Goal: Task Accomplishment & Management: Manage account settings

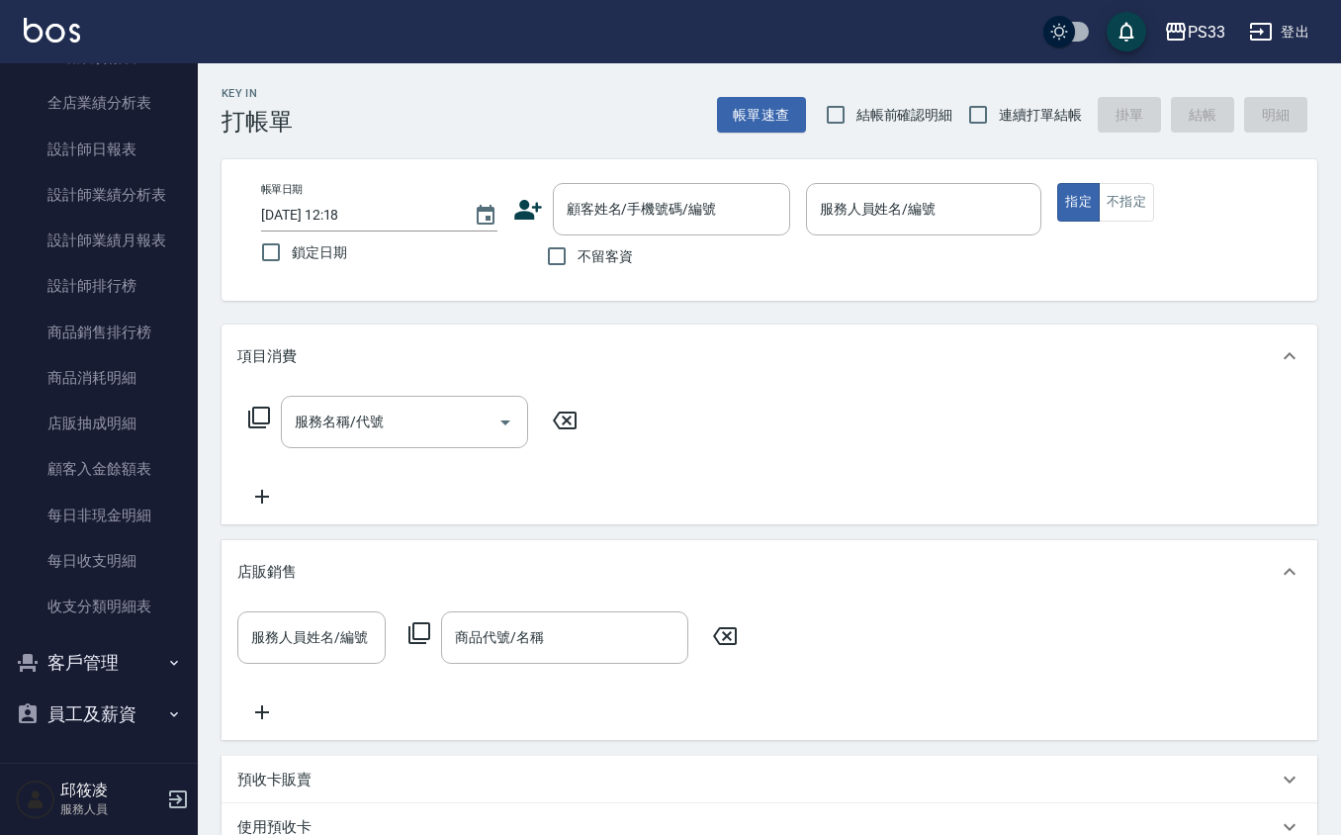
scroll to position [330, 0]
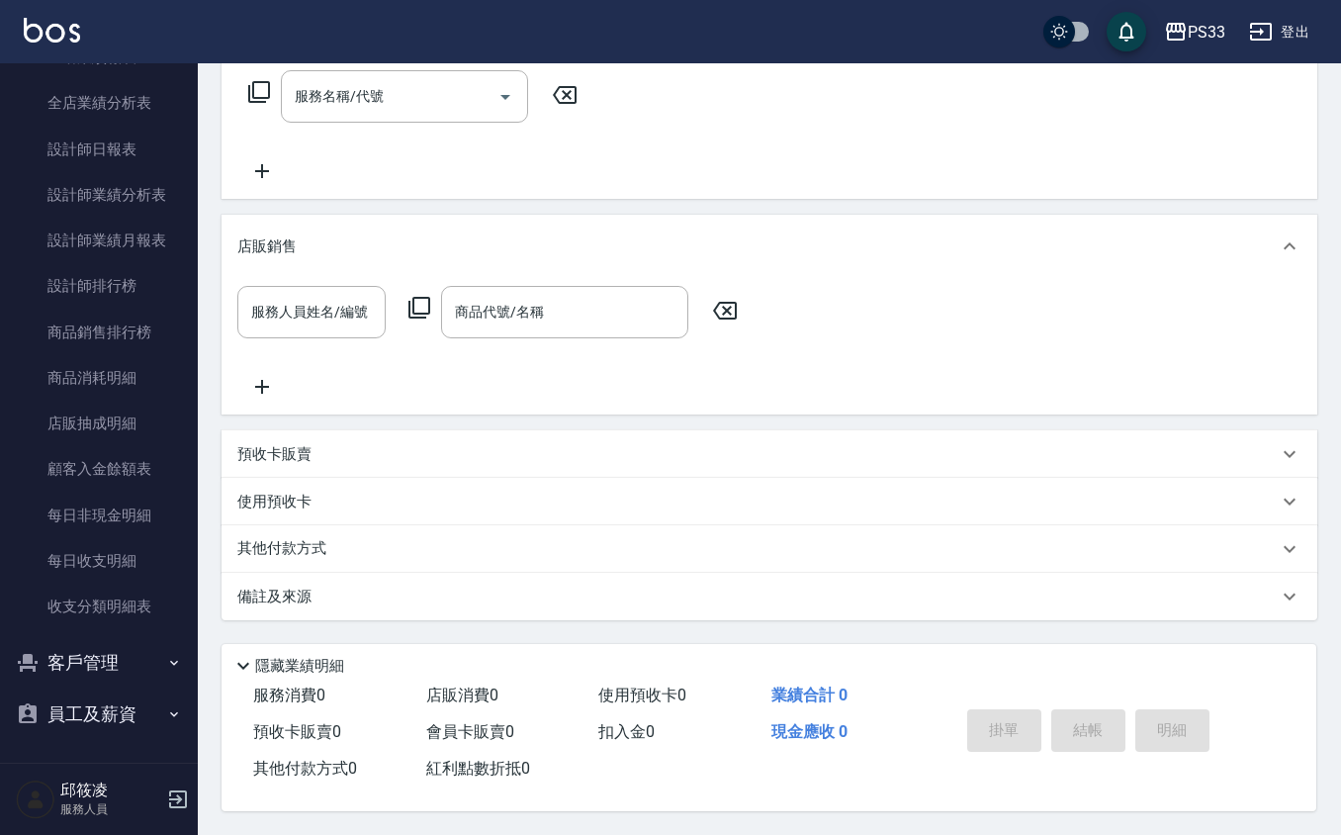
drag, startPoint x: 120, startPoint y: 661, endPoint x: 168, endPoint y: 718, distance: 75.1
click at [120, 662] on button "客戶管理" at bounding box center [99, 662] width 182 height 51
click at [79, 717] on link "客戶列表" at bounding box center [99, 718] width 182 height 46
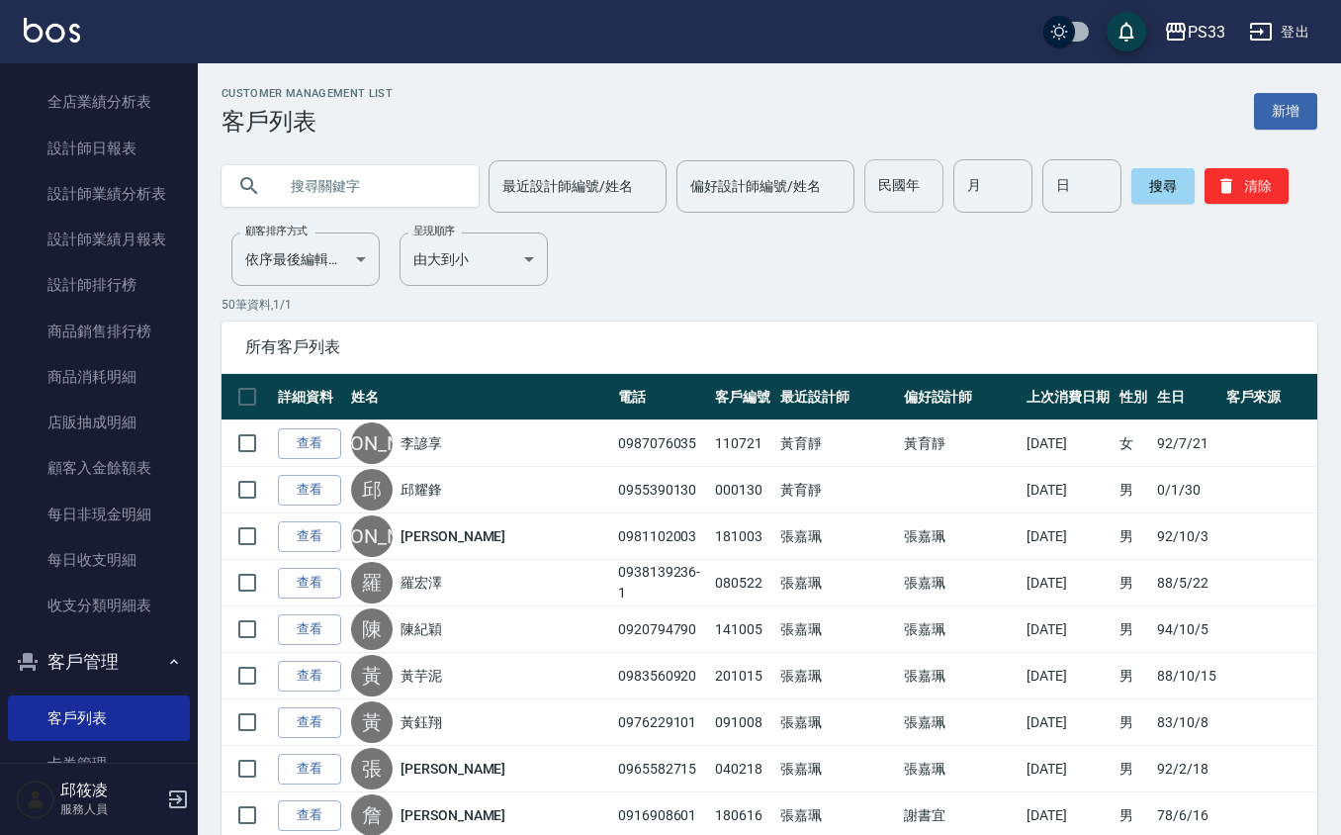
drag, startPoint x: 944, startPoint y: 166, endPoint x: 934, endPoint y: 158, distance: 12.7
click at [940, 163] on div "民國年 民國年 月 月 日 日" at bounding box center [993, 185] width 257 height 53
click at [993, 196] on input "月" at bounding box center [993, 185] width 79 height 53
type input "4"
click at [1062, 176] on input "日" at bounding box center [1082, 185] width 79 height 53
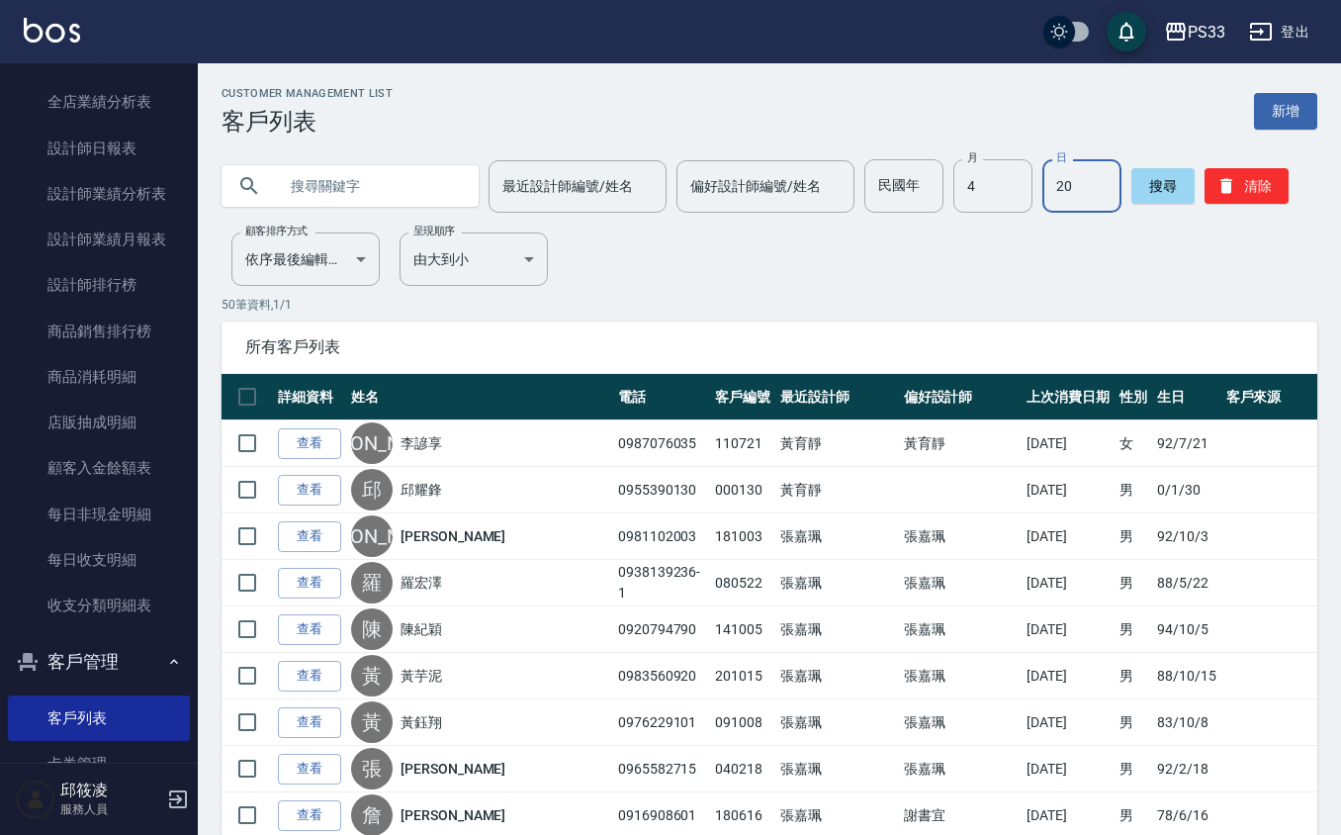
type input "20"
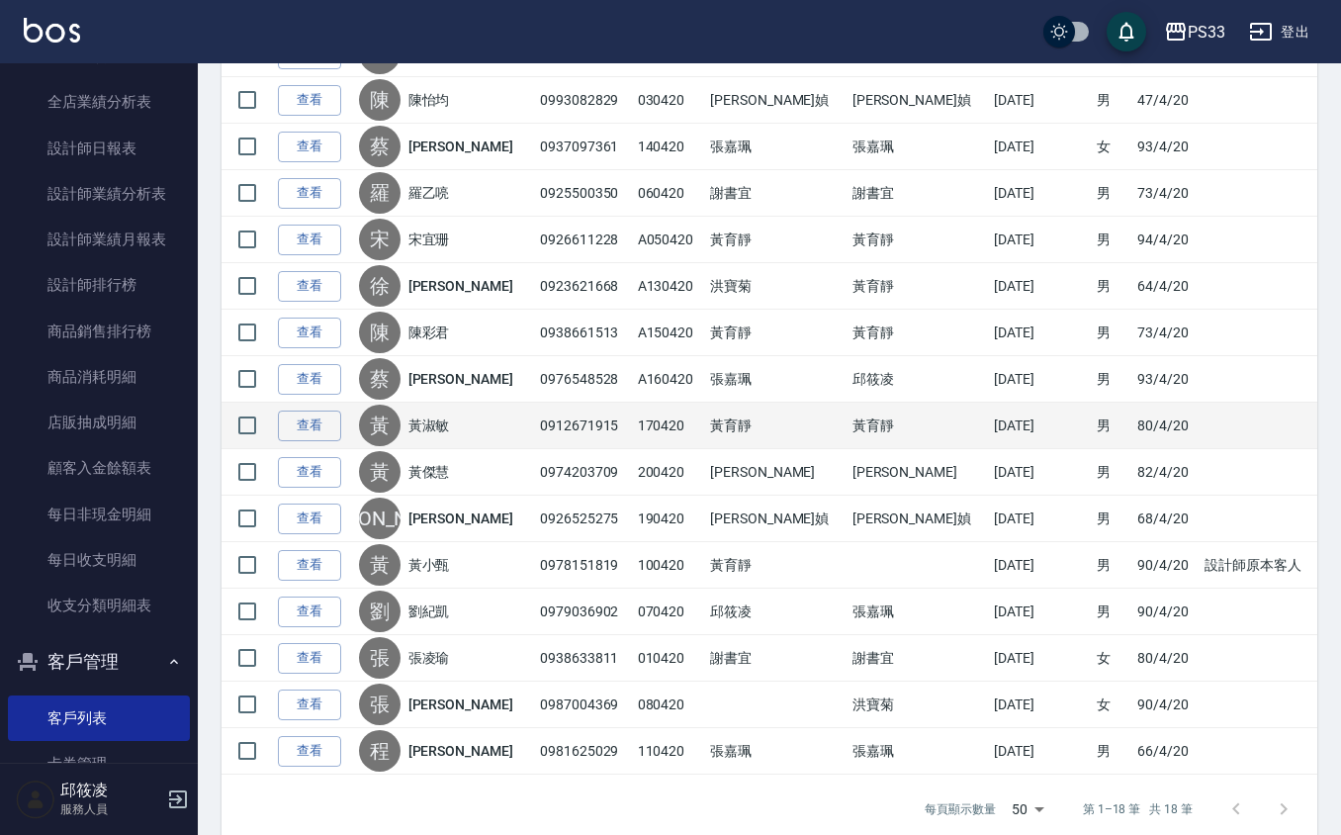
scroll to position [522, 0]
